Goal: Find specific page/section: Find specific page/section

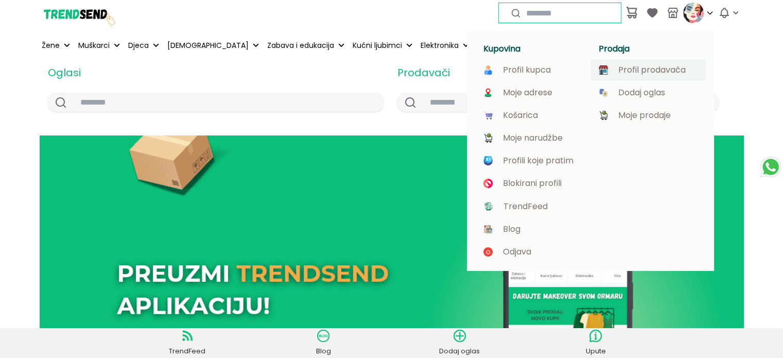
click at [645, 75] on p "Profil prodavača" at bounding box center [651, 69] width 67 height 9
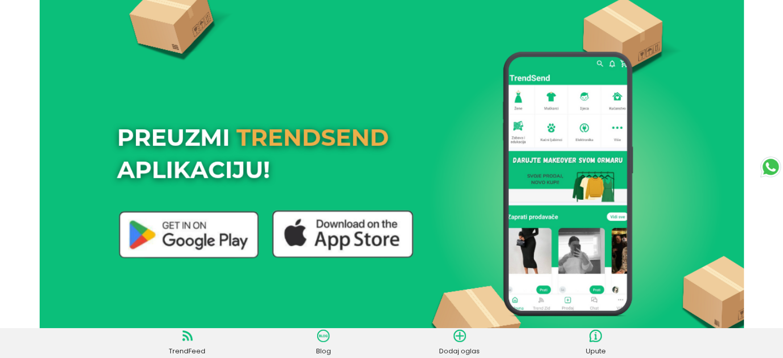
scroll to position [256, 0]
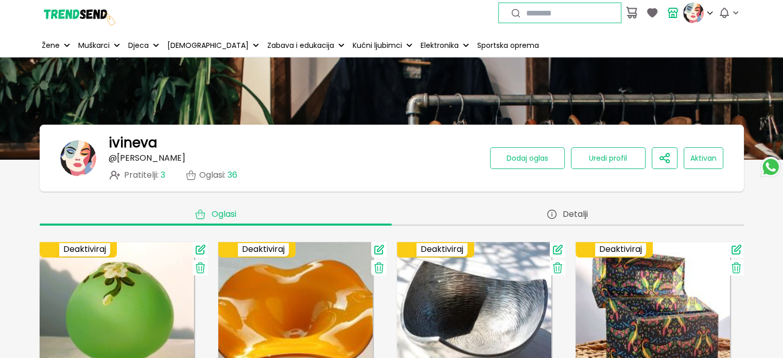
scroll to position [154, 0]
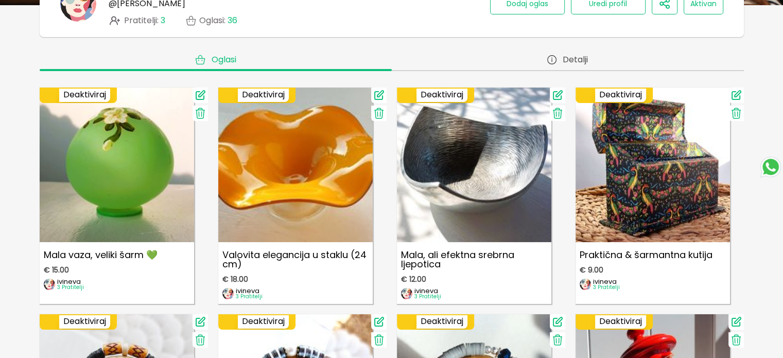
click at [376, 111] on icon at bounding box center [379, 113] width 12 height 12
